Goal: Task Accomplishment & Management: Manage account settings

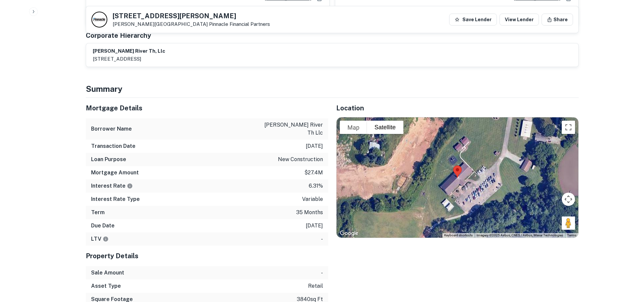
scroll to position [331, 0]
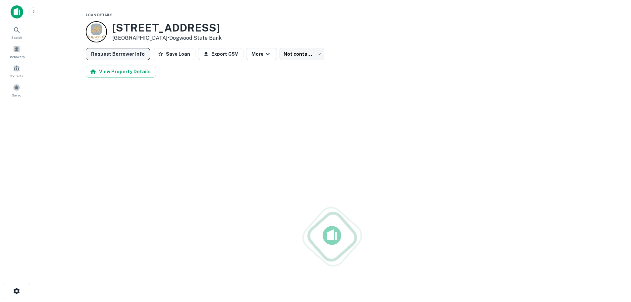
click at [132, 58] on button "Request Borrower Info" at bounding box center [118, 54] width 64 height 12
